Goal: Task Accomplishment & Management: Complete application form

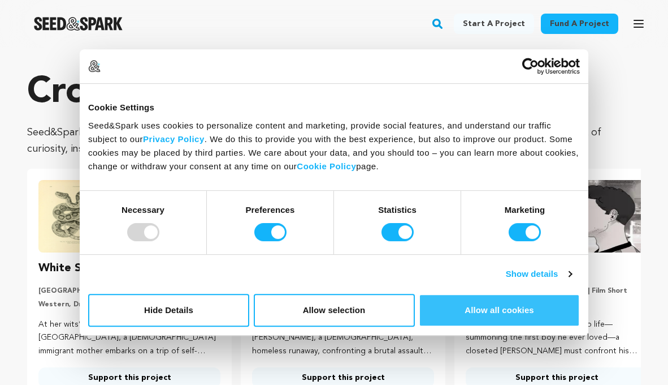
click at [497, 314] on button "Allow all cookies" at bounding box center [499, 309] width 161 height 33
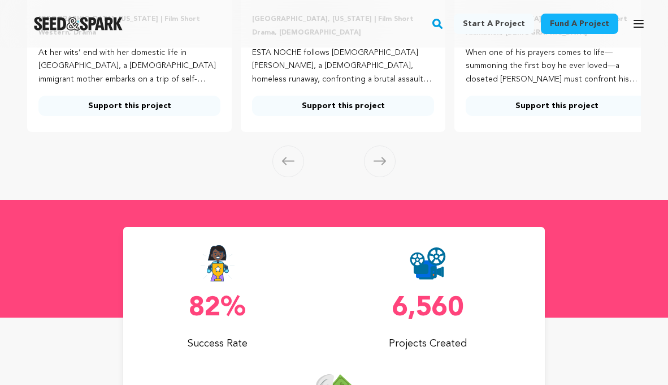
scroll to position [263, 0]
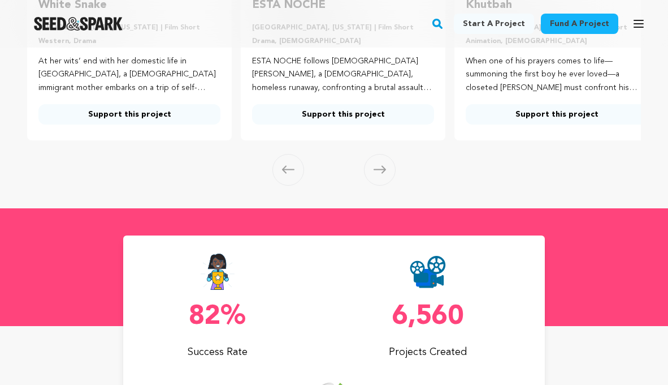
click at [375, 173] on icon at bounding box center [380, 169] width 12 height 8
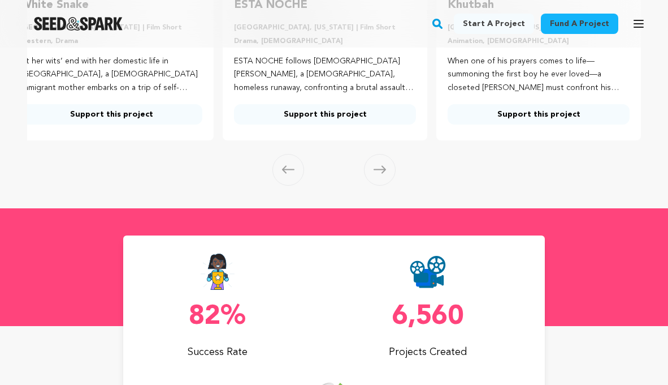
scroll to position [0, 0]
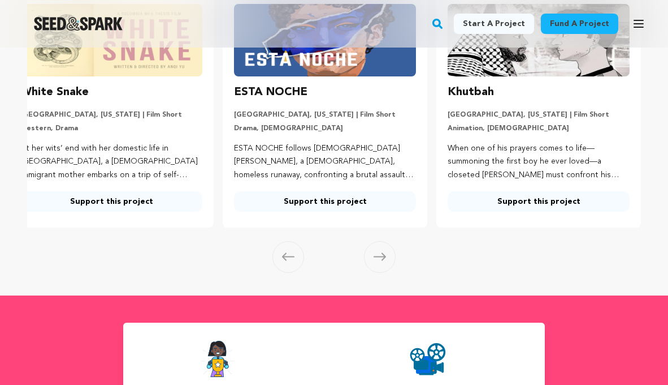
click at [380, 295] on section "Crowdfunding podcasts that matter . Seed&Spark is where creators and audiences …" at bounding box center [334, 84] width 668 height 424
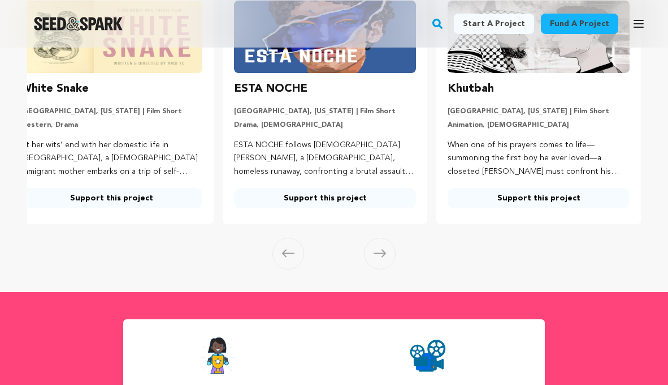
scroll to position [182, 0]
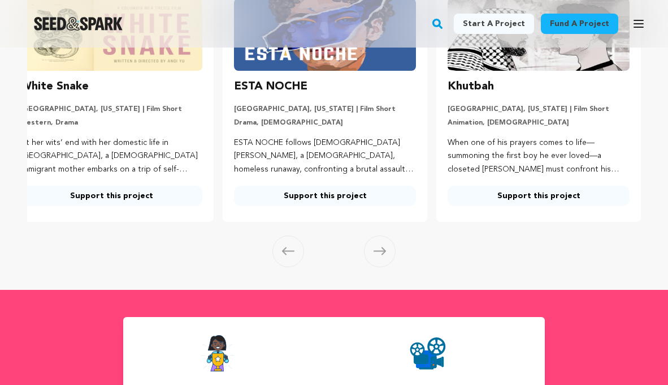
click at [380, 267] on span at bounding box center [380, 251] width 32 height 32
click at [377, 255] on icon at bounding box center [380, 251] width 12 height 8
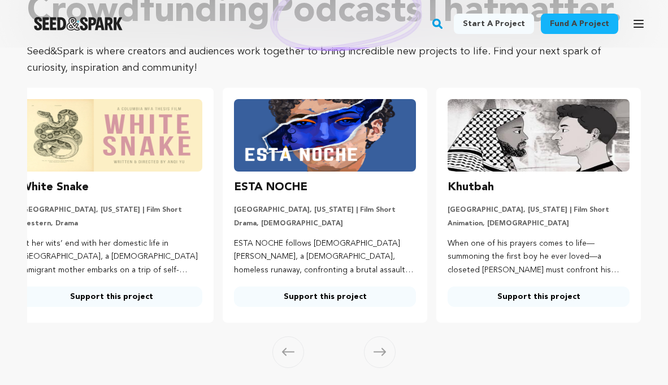
scroll to position [0, 0]
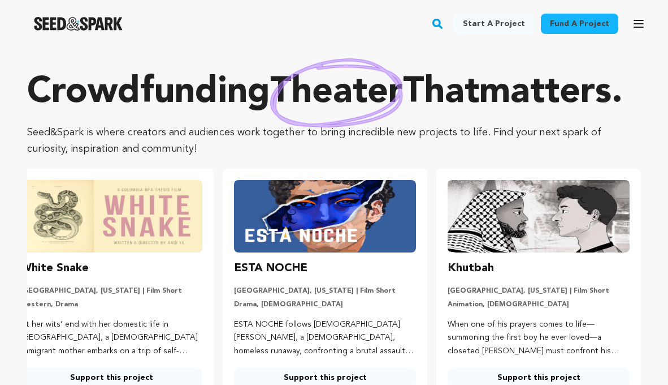
click at [462, 115] on p "Crowdfunding theater that matters ." at bounding box center [334, 92] width 614 height 45
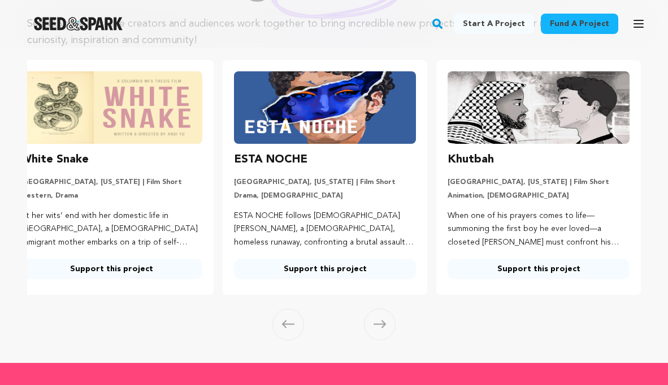
scroll to position [109, 0]
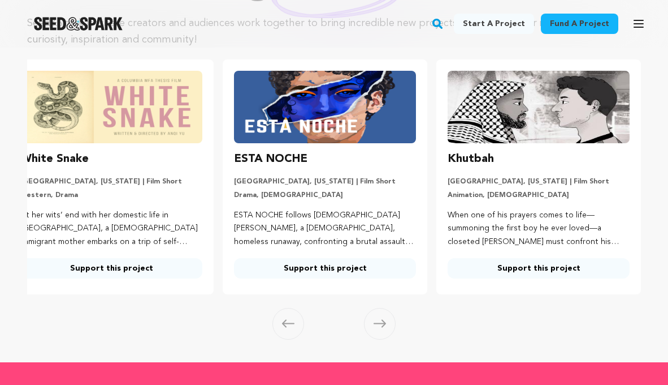
click at [378, 327] on icon at bounding box center [380, 323] width 12 height 8
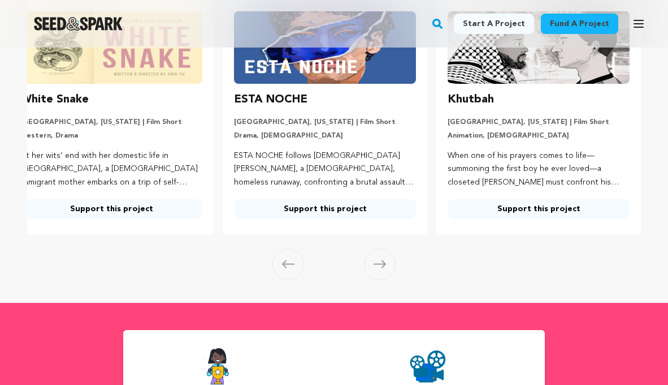
scroll to position [173, 0]
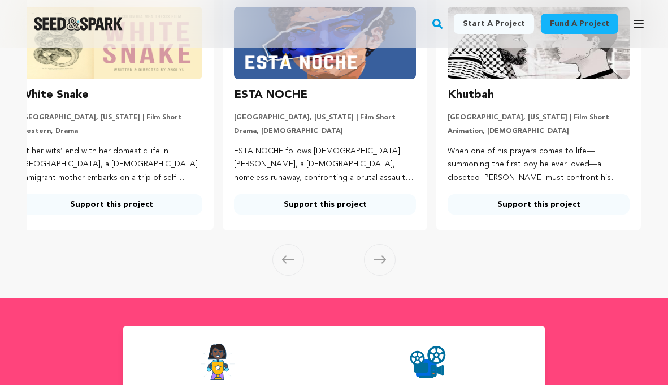
click at [378, 257] on icon at bounding box center [380, 259] width 12 height 8
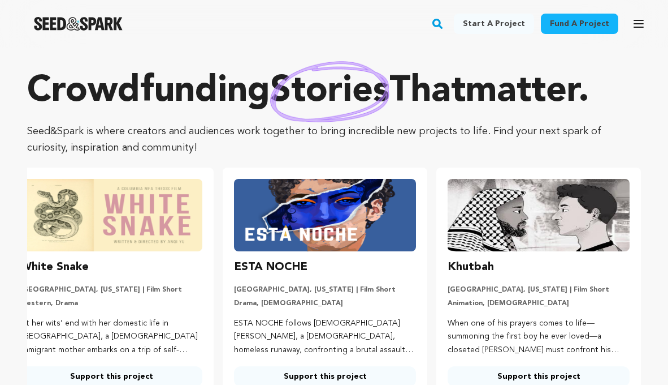
scroll to position [0, 0]
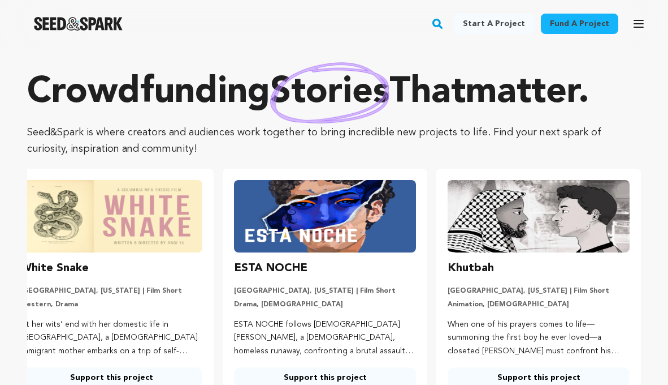
click at [500, 28] on link "Start a project" at bounding box center [494, 24] width 80 height 20
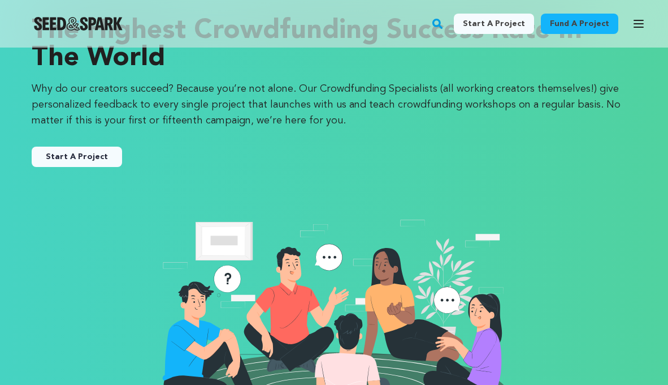
scroll to position [74, 0]
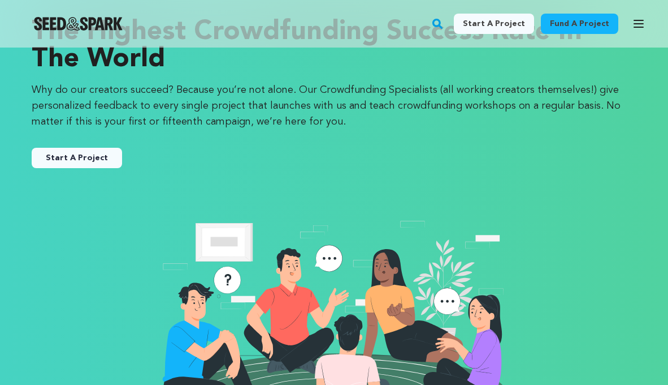
click at [87, 156] on link "Start A Project" at bounding box center [77, 158] width 90 height 20
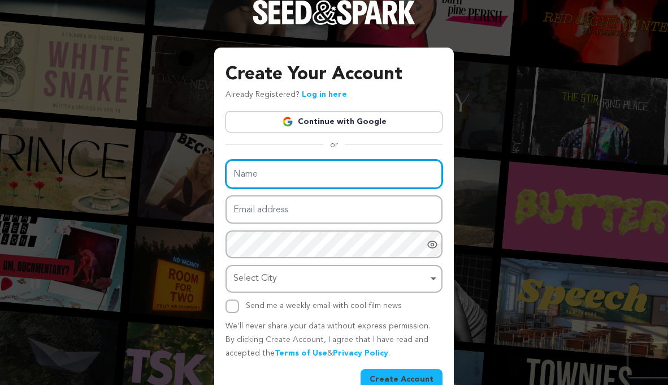
click at [267, 176] on input "Name" at bounding box center [334, 173] width 217 height 29
type input "[PERSON_NAME]"
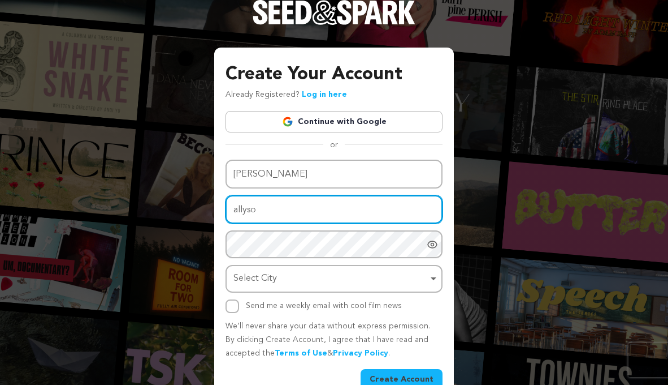
type input "[PERSON_NAME][EMAIL_ADDRESS][PERSON_NAME][DOMAIN_NAME]"
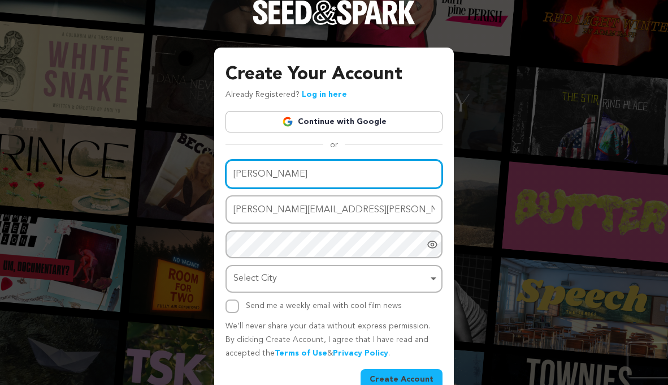
click at [277, 173] on input "Allyson Miinor" at bounding box center [334, 173] width 217 height 29
type input "Allyson Minor"
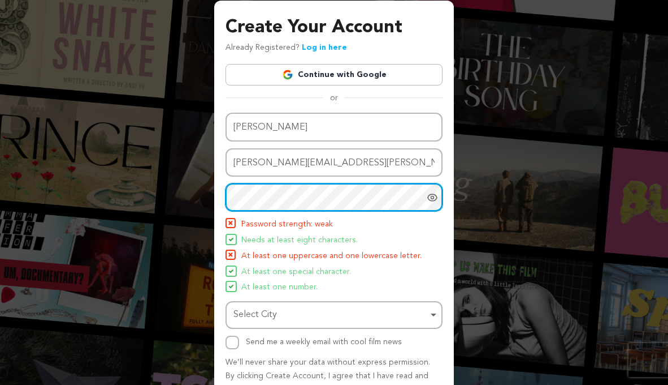
scroll to position [58, 0]
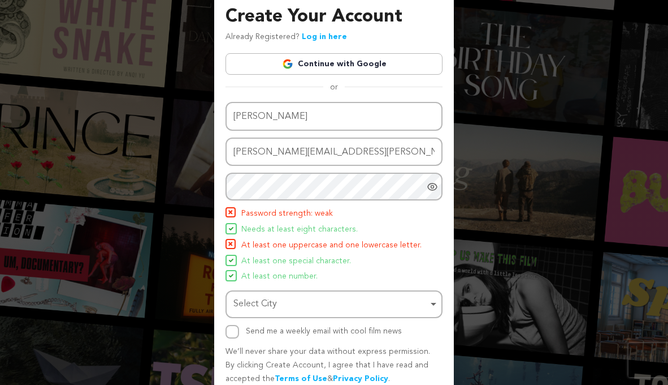
click at [444, 188] on div "Create Your Account Already Registered? Log in here Continue with Google or eyJ…" at bounding box center [334, 211] width 240 height 443
click at [433, 185] on icon "Show password as plain text. Warning: this will display your password on the sc…" at bounding box center [432, 186] width 3 height 3
click at [432, 185] on icon "Hide Password" at bounding box center [432, 186] width 9 height 8
click at [431, 188] on icon "Show password as plain text. Warning: this will display your password on the sc…" at bounding box center [432, 186] width 11 height 11
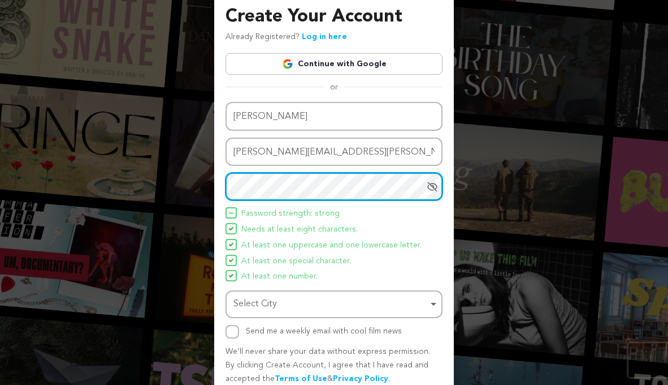
click at [195, 196] on div "Create Your Account Already Registered? Log in here Continue with Google or eyJ…" at bounding box center [334, 187] width 668 height 490
click at [205, 195] on div "Create Your Account Already Registered? Log in here Continue with Google or eyJ…" at bounding box center [334, 187] width 668 height 490
click at [176, 183] on div "Create Your Account Already Registered? Log in here Continue with Google or eyJ…" at bounding box center [334, 187] width 668 height 490
click at [179, 185] on div "Create Your Account Already Registered? Log in here Continue with Google or eyJ…" at bounding box center [334, 187] width 668 height 490
click at [297, 303] on div "Select City Remove item" at bounding box center [331, 304] width 195 height 16
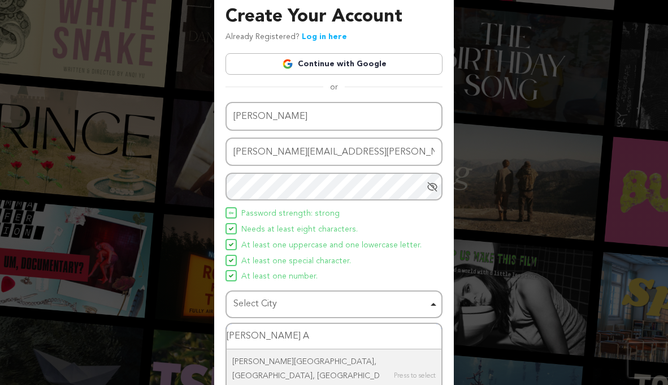
type input "Conway AR"
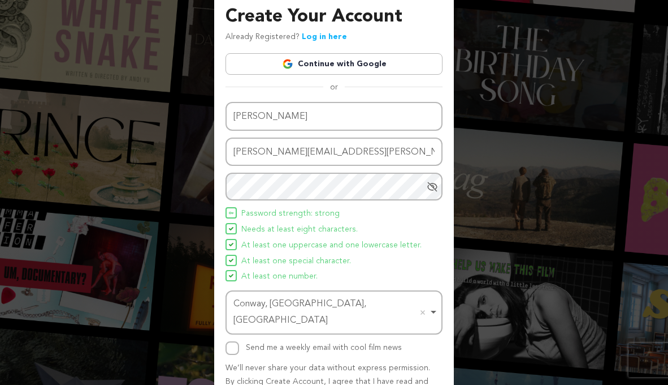
scroll to position [106, 0]
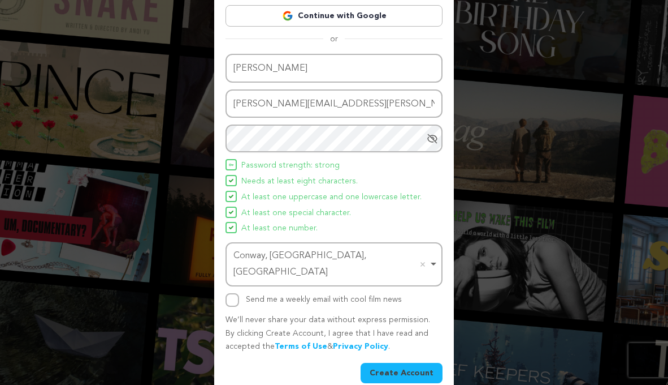
click at [400, 362] on button "Create Account" at bounding box center [402, 372] width 82 height 20
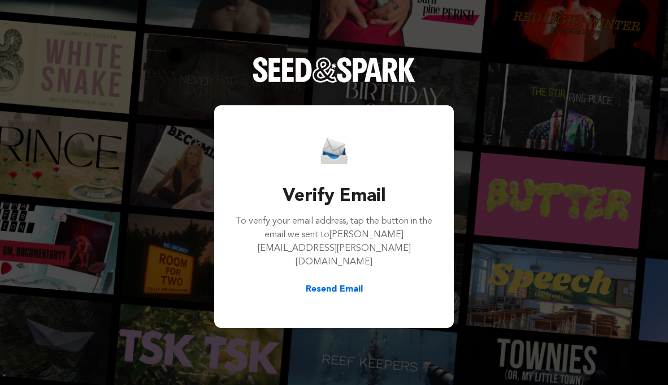
click at [336, 282] on button "Resend Email" at bounding box center [334, 289] width 57 height 14
